Goal: Use online tool/utility

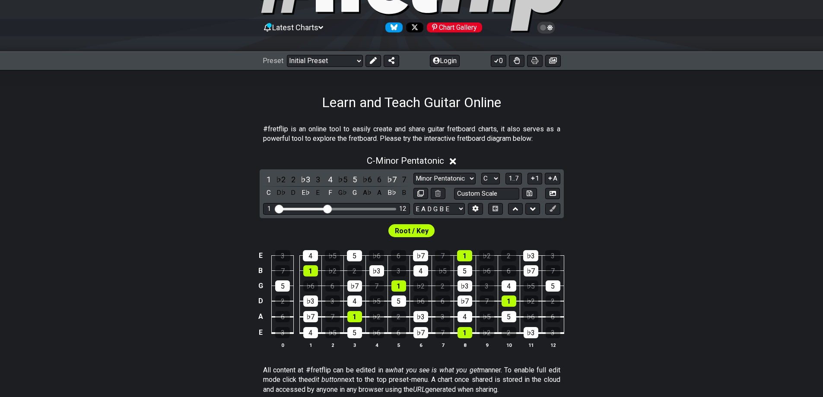
scroll to position [86, 0]
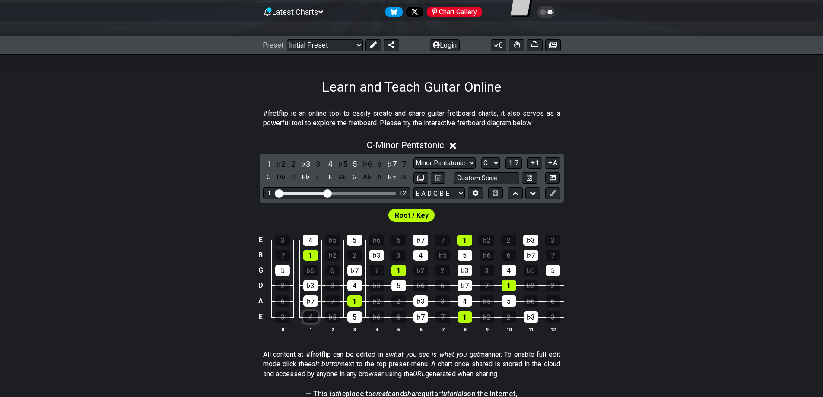
click at [315, 319] on div "4" at bounding box center [310, 317] width 15 height 11
click at [421, 316] on div "♭7" at bounding box center [421, 317] width 15 height 11
click at [401, 287] on div "5" at bounding box center [399, 285] width 15 height 11
click at [404, 214] on span "Root / Key" at bounding box center [412, 215] width 34 height 13
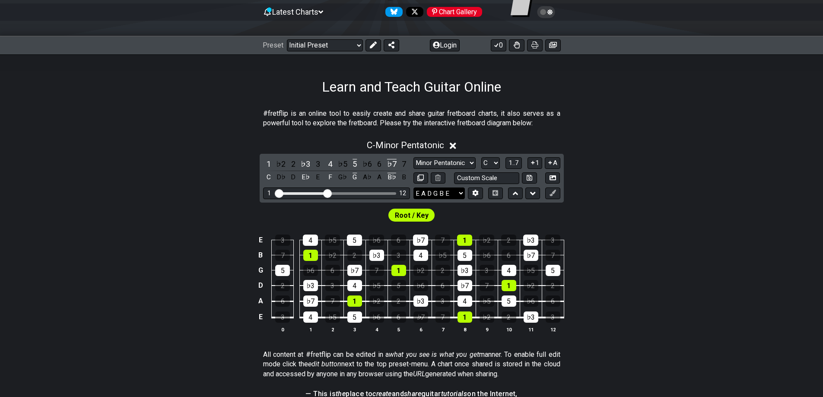
click at [424, 193] on select "E A D G B E E A D G B E E A D G B E B E A D F♯ B A D G C E A D A D G B E E♭ A♭ …" at bounding box center [439, 194] width 51 height 12
click at [599, 207] on div "Root / Key" at bounding box center [411, 213] width 823 height 21
drag, startPoint x: 327, startPoint y: 196, endPoint x: 397, endPoint y: 194, distance: 70.0
click at [397, 193] on input "Visible fret range" at bounding box center [336, 193] width 123 height 0
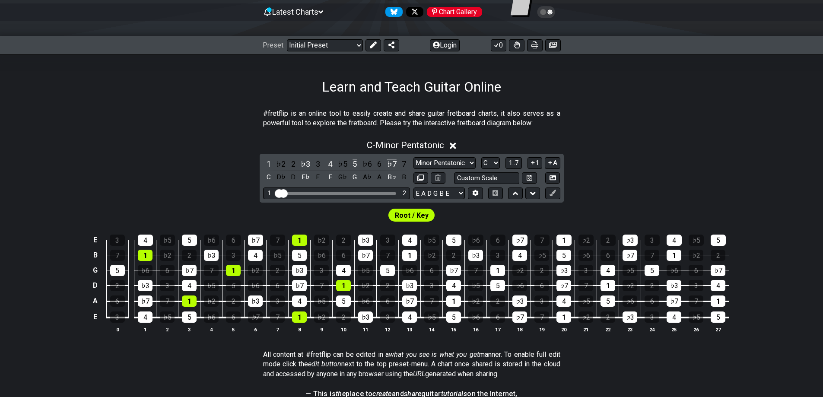
drag, startPoint x: 396, startPoint y: 193, endPoint x: 272, endPoint y: 195, distance: 124.1
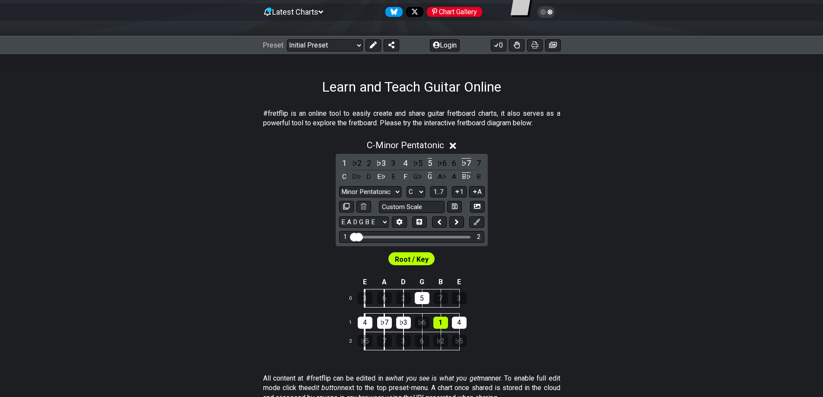
drag, startPoint x: 358, startPoint y: 238, endPoint x: 367, endPoint y: 238, distance: 9.1
click at [367, 236] on input "Visible fret range" at bounding box center [412, 236] width 123 height 0
drag, startPoint x: 358, startPoint y: 238, endPoint x: 364, endPoint y: 239, distance: 5.8
click at [364, 236] on input "Visible fret range" at bounding box center [412, 236] width 123 height 0
drag, startPoint x: 361, startPoint y: 236, endPoint x: 373, endPoint y: 236, distance: 11.2
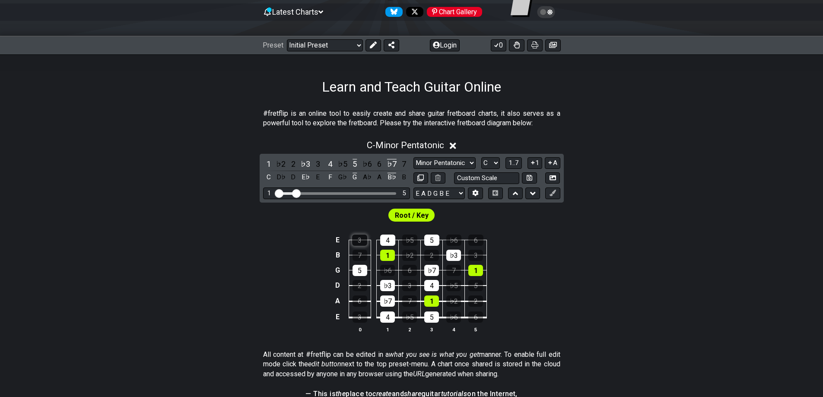
click at [358, 239] on div "3" at bounding box center [359, 240] width 15 height 11
